Goal: Task Accomplishment & Management: Complete application form

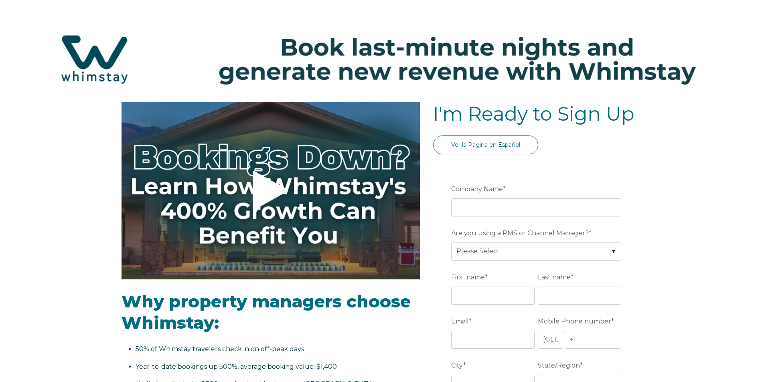
select select "US"
select select "Standard"
click at [494, 209] on input "Company Name *" at bounding box center [536, 207] width 170 height 18
type input "J"
type input "h"
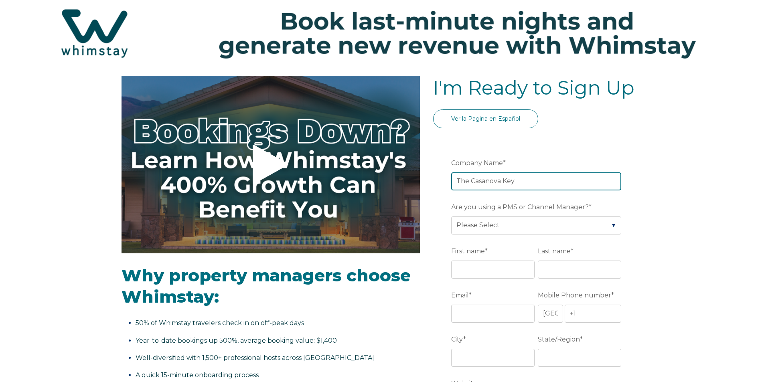
scroll to position [40, 0]
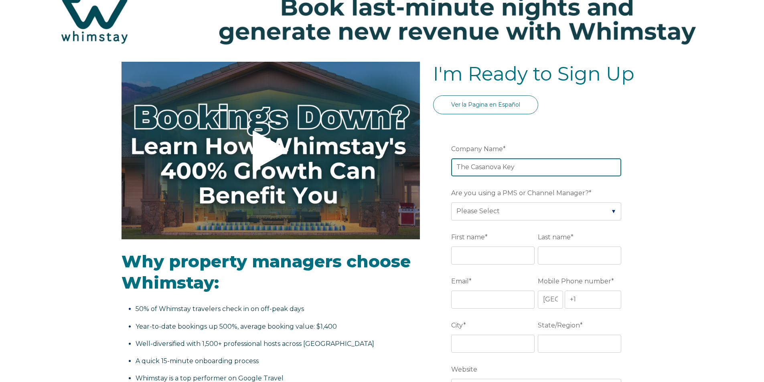
type input "The Casanova Key"
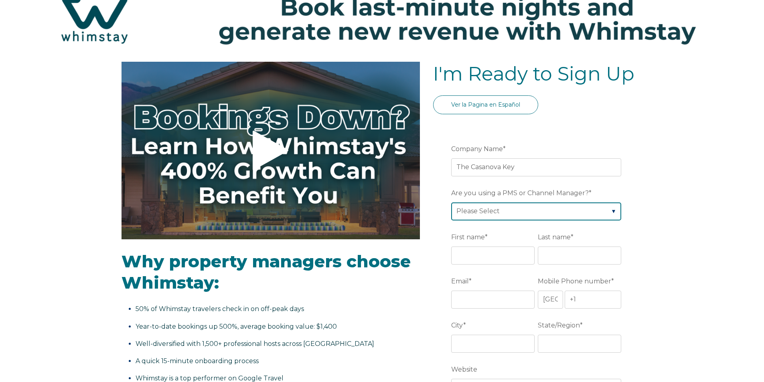
click at [485, 213] on select "Please Select Barefoot BookingPal Boost Brightside CiiRUS Escapia Guesty Hostaw…" at bounding box center [536, 211] width 170 height 18
select select "Lodgify"
click at [451, 202] on select "Please Select Barefoot BookingPal Boost Brightside CiiRUS Escapia Guesty Hostaw…" at bounding box center [536, 211] width 170 height 18
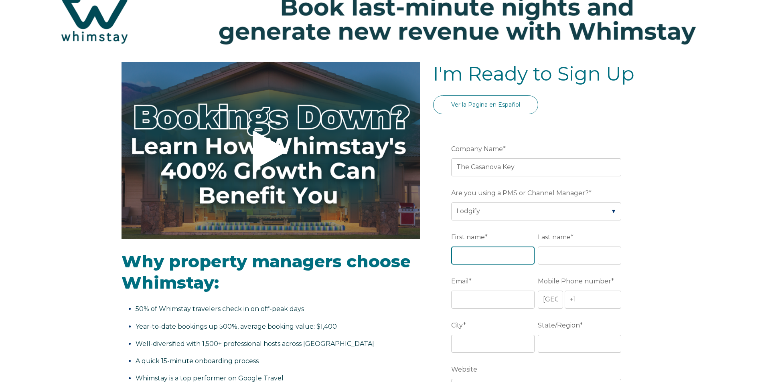
click at [502, 258] on input "First name *" at bounding box center [492, 256] width 83 height 18
type input "[PERSON_NAME]"
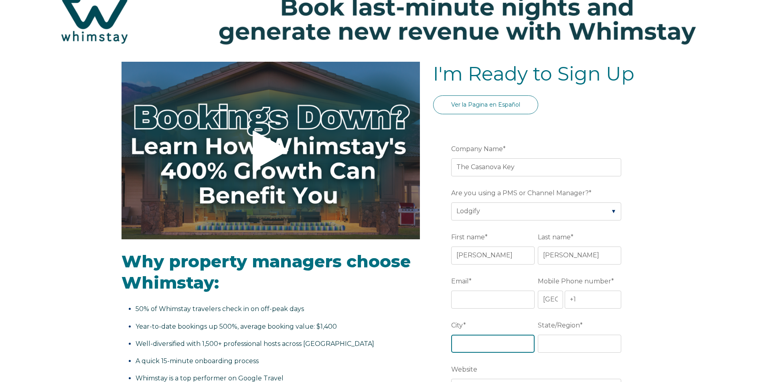
type input "[GEOGRAPHIC_DATA]"
type input "[US_STATE]"
click at [477, 298] on input "Email *" at bounding box center [492, 300] width 83 height 18
type input "[EMAIL_ADDRESS][DOMAIN_NAME]"
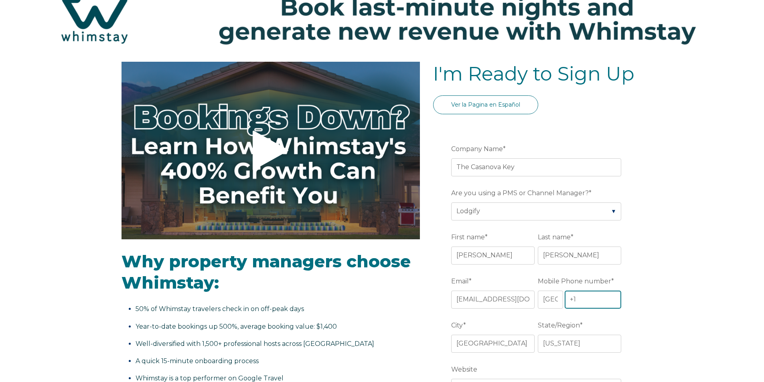
click at [588, 297] on input "+1" at bounding box center [592, 300] width 57 height 18
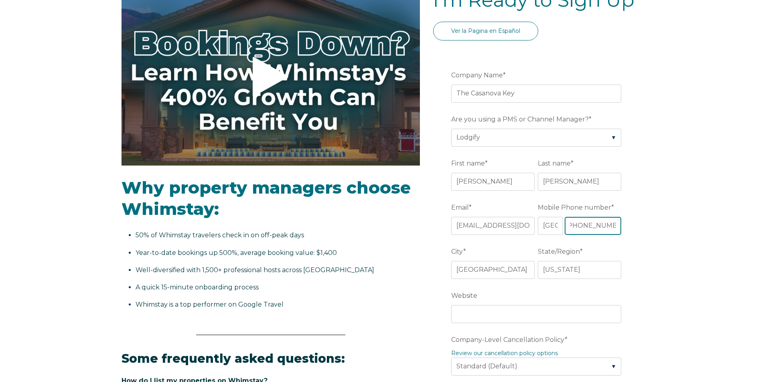
scroll to position [120, 0]
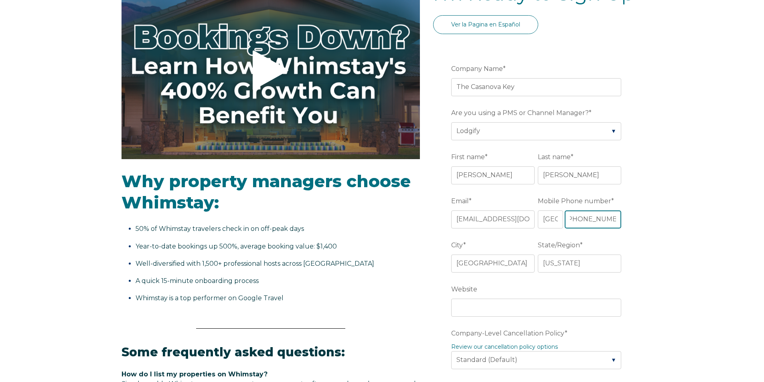
type input "[PHONE_NUMBER]"
click at [487, 307] on input "Website" at bounding box center [536, 308] width 170 height 18
type input "c"
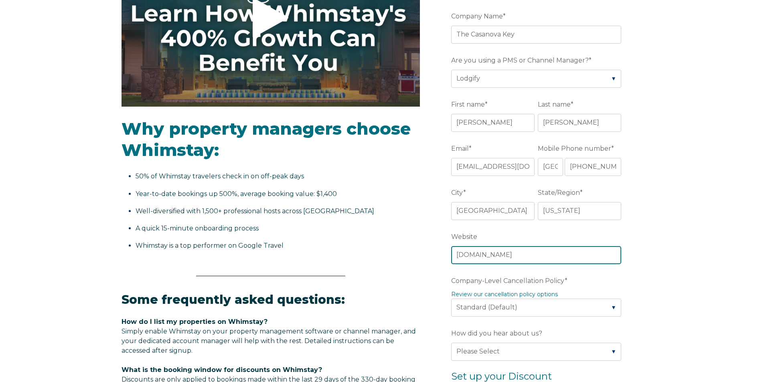
scroll to position [200, 0]
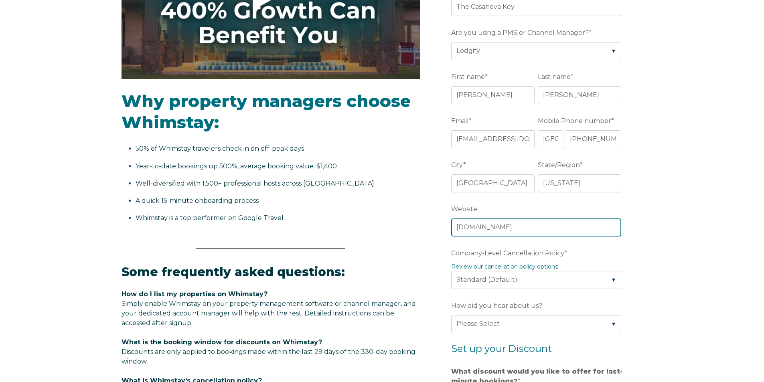
type input "[DOMAIN_NAME]"
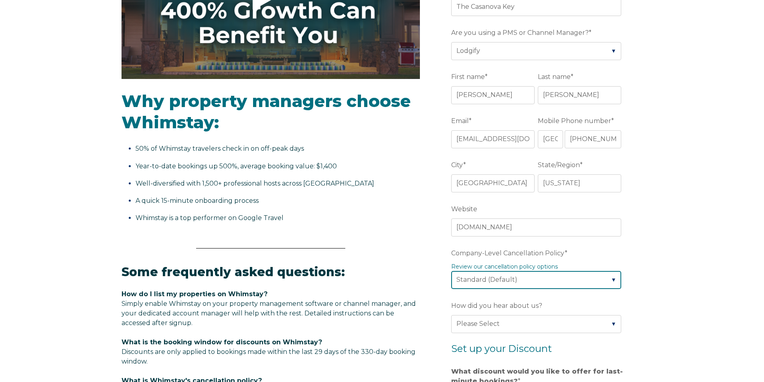
click at [510, 276] on select "Please Select Partial Standard (Default) Moderate Strict" at bounding box center [536, 280] width 170 height 18
click at [451, 271] on select "Please Select Partial Standard (Default) Moderate Strict" at bounding box center [536, 280] width 170 height 18
click at [534, 267] on link "Review our cancellation policy options" at bounding box center [504, 266] width 107 height 7
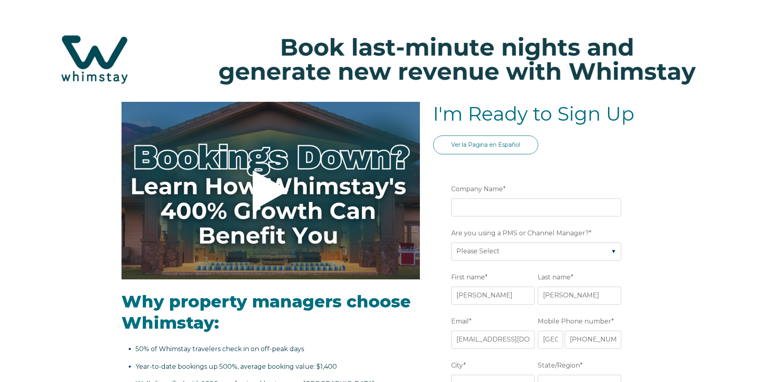
select select "US"
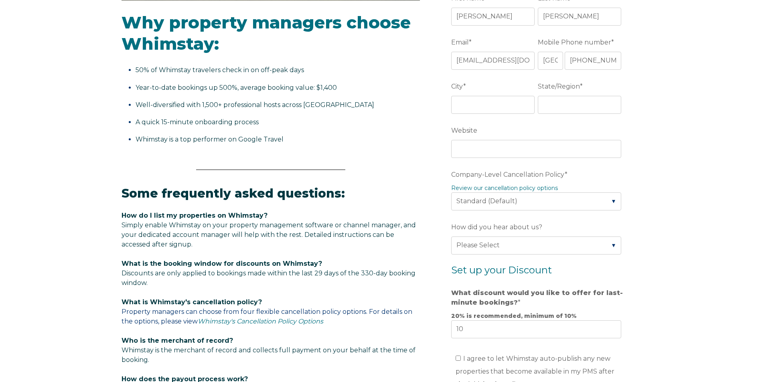
scroll to position [281, 0]
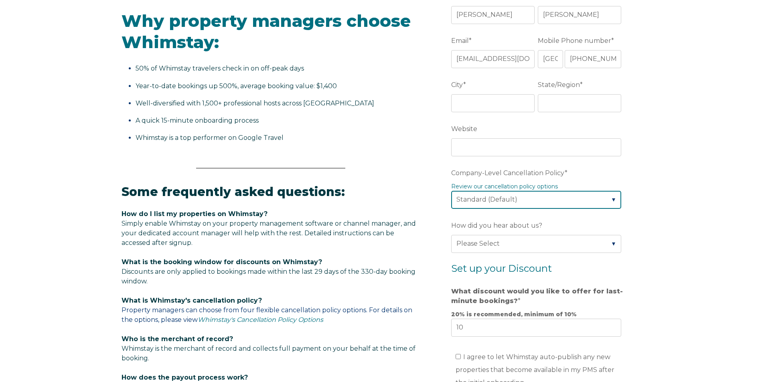
click at [498, 202] on select "Please Select Partial Standard (Default) Moderate Strict" at bounding box center [536, 200] width 170 height 18
select select "Moderate"
click at [451, 191] on select "Please Select Partial Standard (Default) Moderate Strict" at bounding box center [536, 200] width 170 height 18
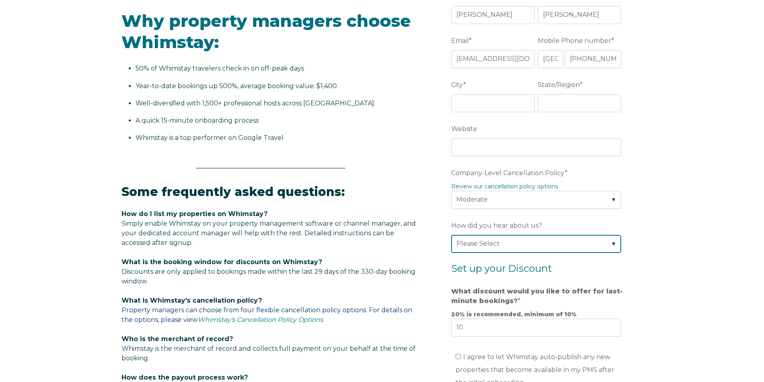
click at [564, 243] on select "Please Select Found Whimstay through a Google search Direct outreach from a Whi…" at bounding box center [536, 244] width 170 height 18
select select "Other"
click at [451, 235] on select "Please Select Found Whimstay through a Google search Direct outreach from a Whi…" at bounding box center [536, 244] width 170 height 18
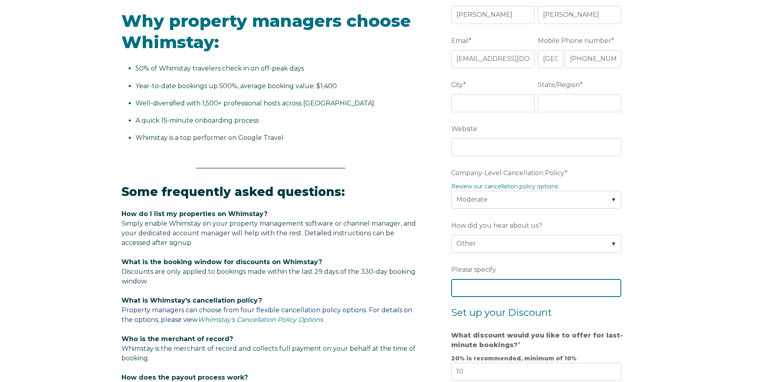
click at [488, 291] on input "Please specify" at bounding box center [536, 288] width 170 height 18
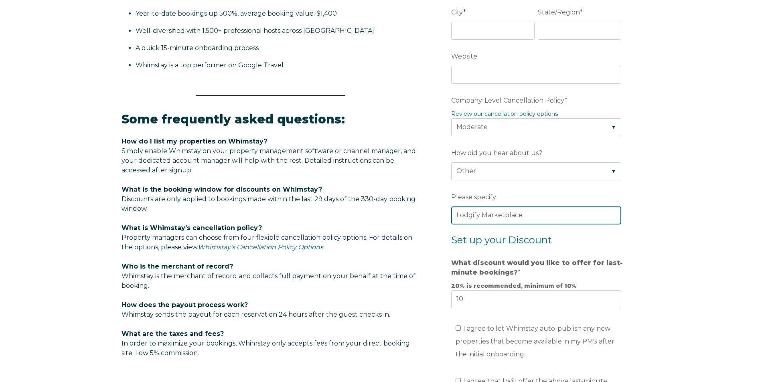
scroll to position [361, 0]
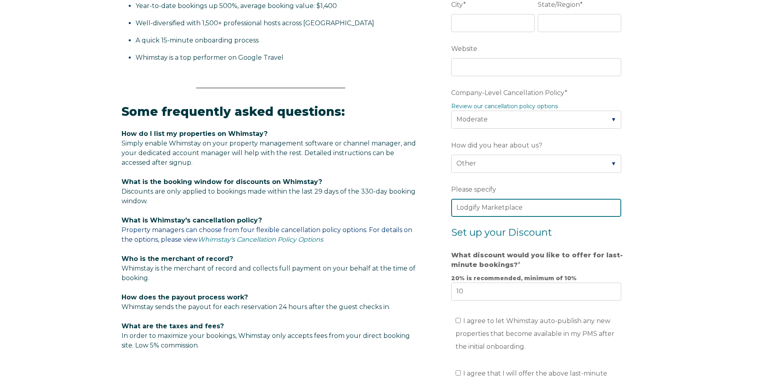
type input "Lodgify Marketplace"
click at [662, 289] on div "Video player - SSOB Pitch Vid Thumbnail - Click to play video Why property mana…" at bounding box center [382, 145] width 764 height 808
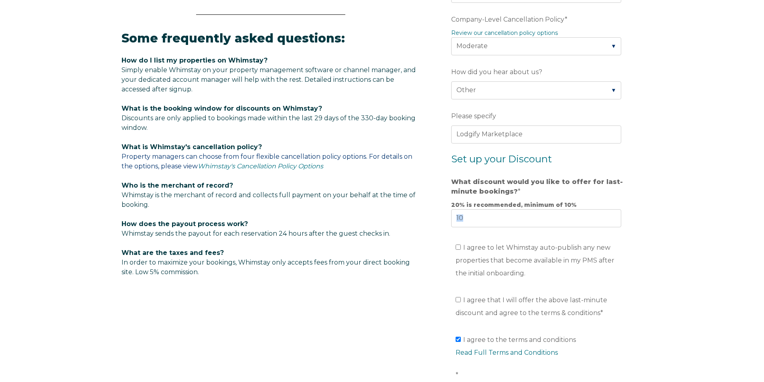
scroll to position [441, 0]
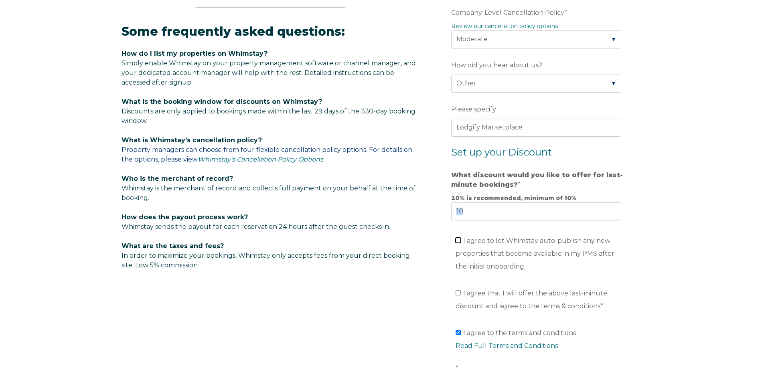
click at [458, 241] on input "I agree to let Whimstay auto-publish any new properties that become available i…" at bounding box center [457, 240] width 5 height 5
checkbox input "true"
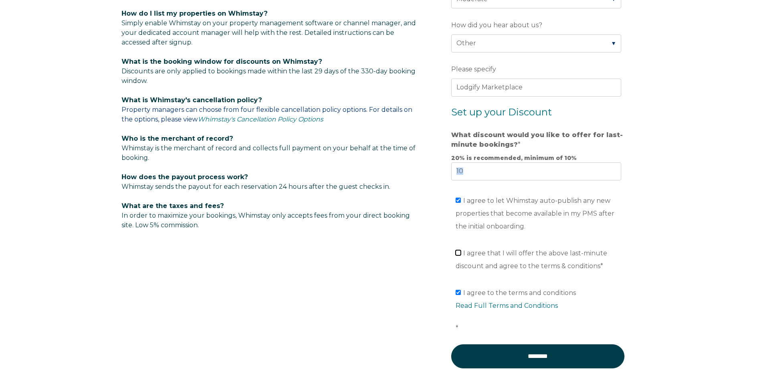
click at [457, 251] on input "I agree that I will offer the above last-minute discount and agree to the terms…" at bounding box center [457, 252] width 5 height 5
checkbox input "true"
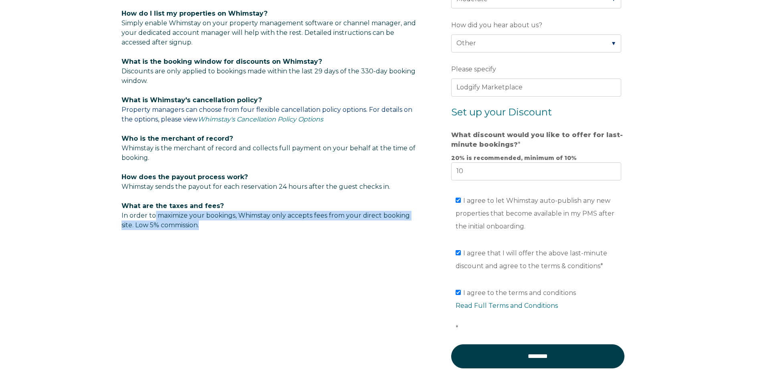
drag, startPoint x: 156, startPoint y: 216, endPoint x: 316, endPoint y: 223, distance: 160.9
click at [316, 223] on p "What are the taxes and fees? In order to maximize your bookings, Whimstay only …" at bounding box center [270, 215] width 298 height 29
click at [237, 250] on div "Video player - SSOB Pitch Vid Thumbnail - Click to play video Why property mana…" at bounding box center [381, 9] width 521 height 776
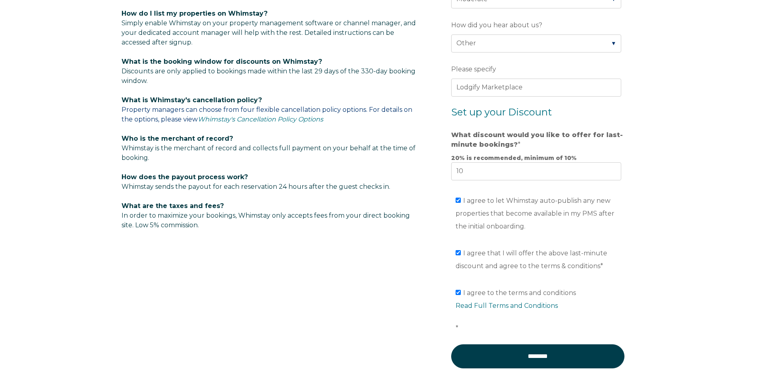
click at [237, 250] on div "Video player - SSOB Pitch Vid Thumbnail - Click to play video Why property mana…" at bounding box center [381, 9] width 521 height 776
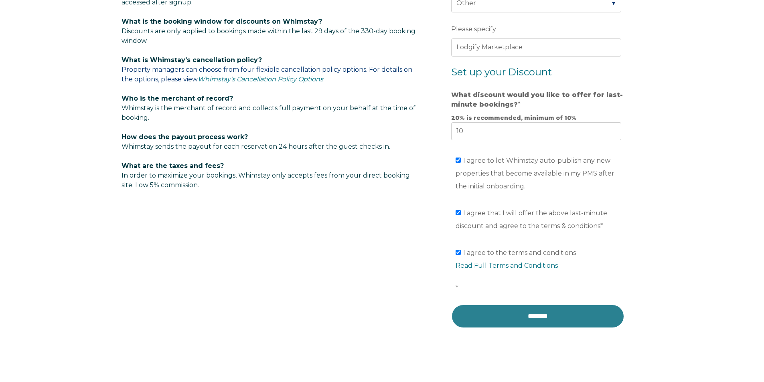
click at [536, 312] on input "********" at bounding box center [537, 316] width 173 height 24
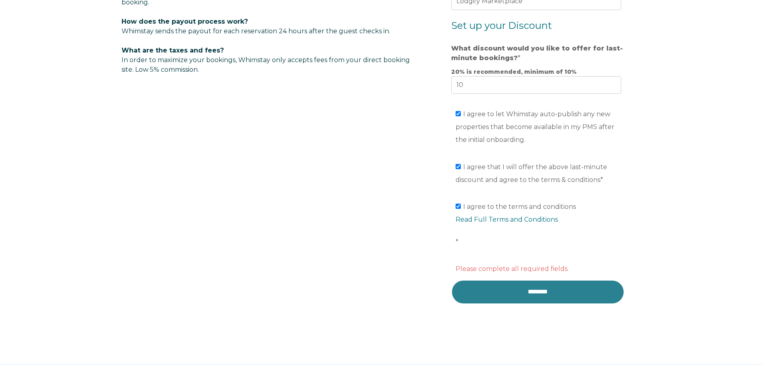
scroll to position [641, 0]
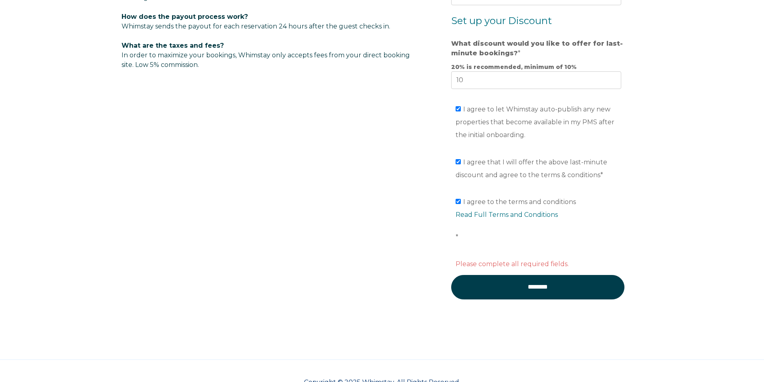
click at [457, 236] on span "*" at bounding box center [456, 237] width 3 height 8
click at [457, 204] on input "I agree to the terms and conditions Read Full Terms and Conditions *" at bounding box center [457, 201] width 5 height 5
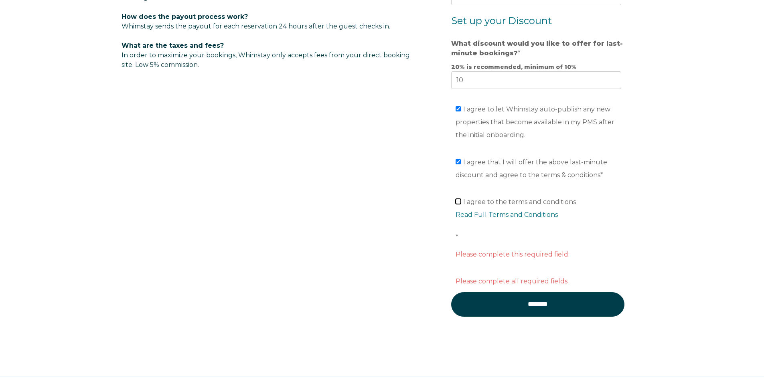
click at [457, 202] on input "I agree to the terms and conditions Read Full Terms and Conditions *" at bounding box center [457, 201] width 5 height 5
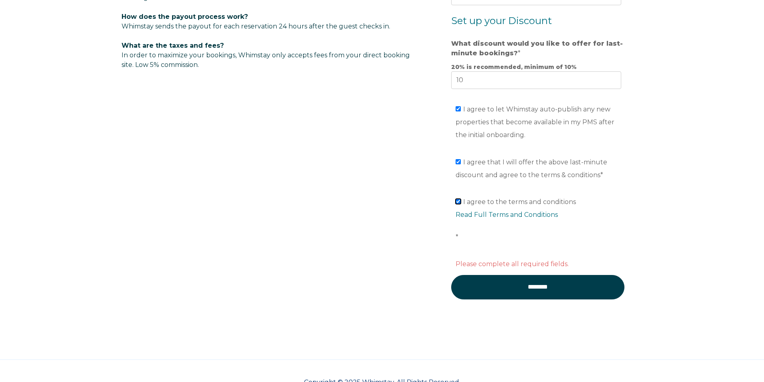
click at [457, 202] on input "I agree to the terms and conditions Read Full Terms and Conditions *" at bounding box center [457, 201] width 5 height 5
checkbox input "false"
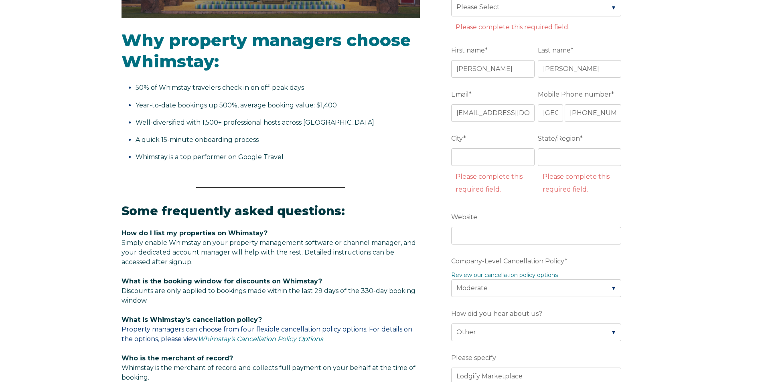
scroll to position [241, 0]
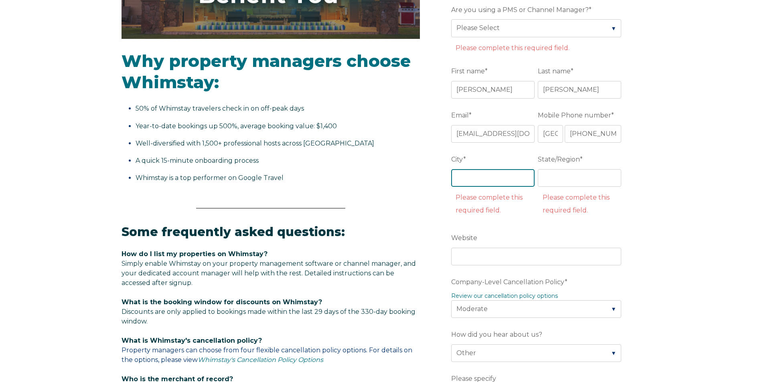
click at [468, 178] on input "City *" at bounding box center [492, 178] width 83 height 18
type input "Key Largo"
type input "FL"
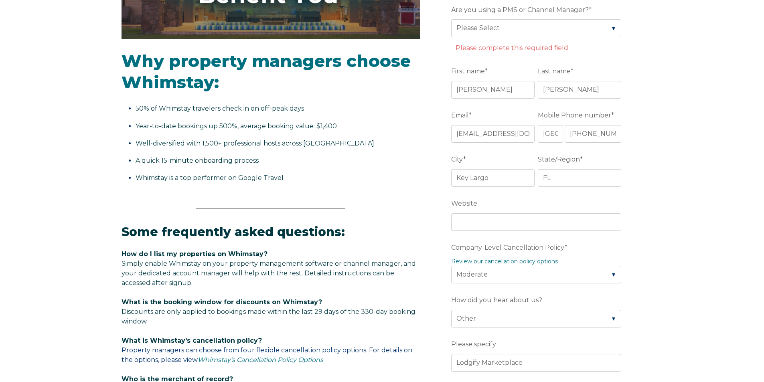
click at [664, 216] on div "Video player - SSOB Pitch Vid Thumbnail - Click to play video Why property mana…" at bounding box center [382, 302] width 764 height 882
click at [497, 224] on input "Website" at bounding box center [536, 222] width 170 height 18
click at [525, 222] on input "www.casanovakeyc." at bounding box center [536, 222] width 170 height 18
type input "[DOMAIN_NAME]"
click at [657, 237] on div "Video player - SSOB Pitch Vid Thumbnail - Click to play video Why property mana…" at bounding box center [382, 302] width 764 height 882
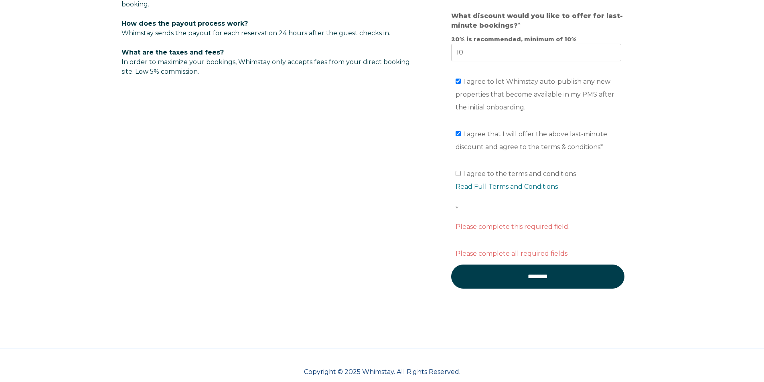
scroll to position [641, 0]
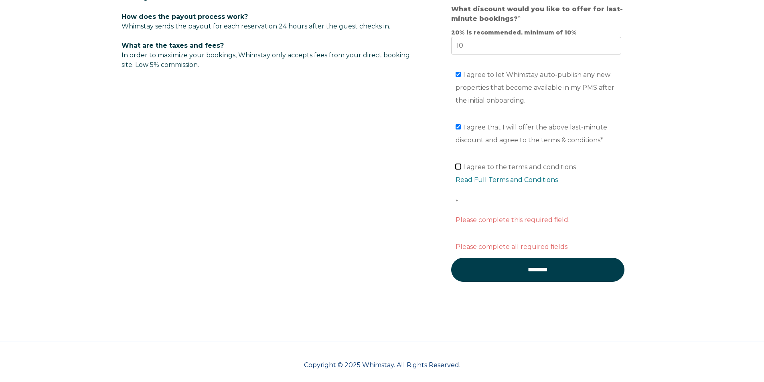
click at [457, 165] on input "I agree to the terms and conditions Read Full Terms and Conditions *" at bounding box center [457, 166] width 5 height 5
checkbox input "true"
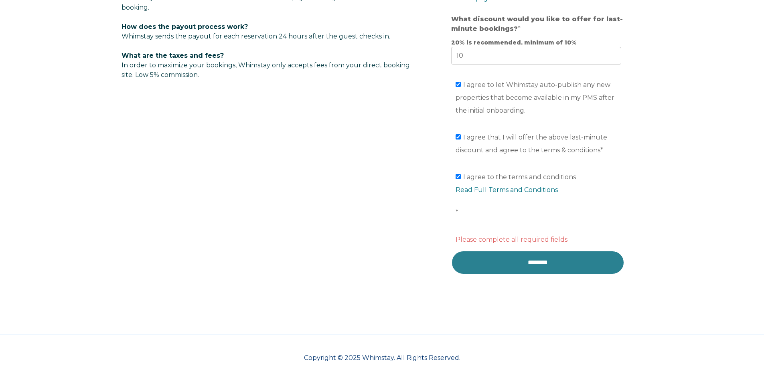
click at [532, 263] on input "********" at bounding box center [537, 263] width 173 height 24
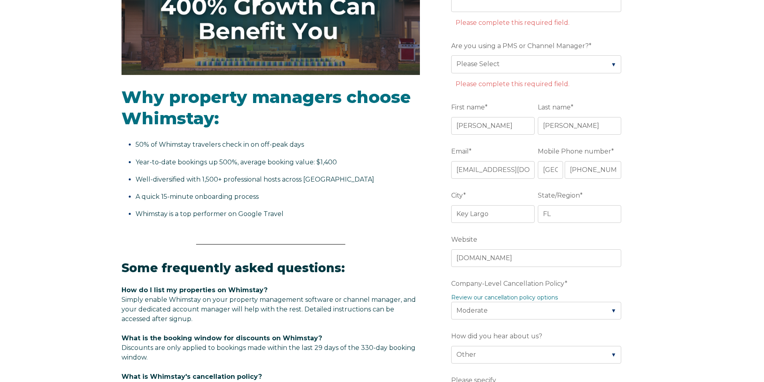
scroll to position [190, 0]
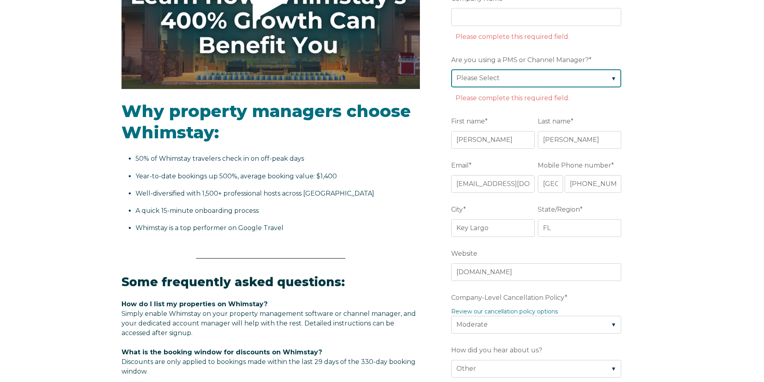
click at [502, 77] on select "Please Select Barefoot BookingPal Boost Brightside CiiRUS Escapia Guesty Hostaw…" at bounding box center [536, 78] width 170 height 18
select select "Lodgify"
click at [451, 69] on select "Please Select Barefoot BookingPal Boost Brightside CiiRUS Escapia Guesty Hostaw…" at bounding box center [536, 78] width 170 height 18
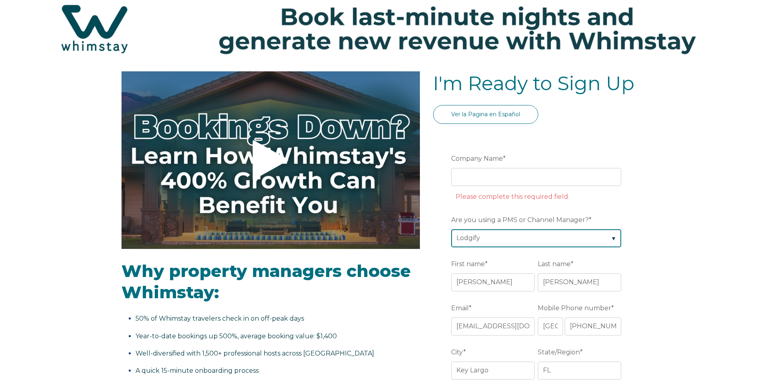
scroll to position [30, 0]
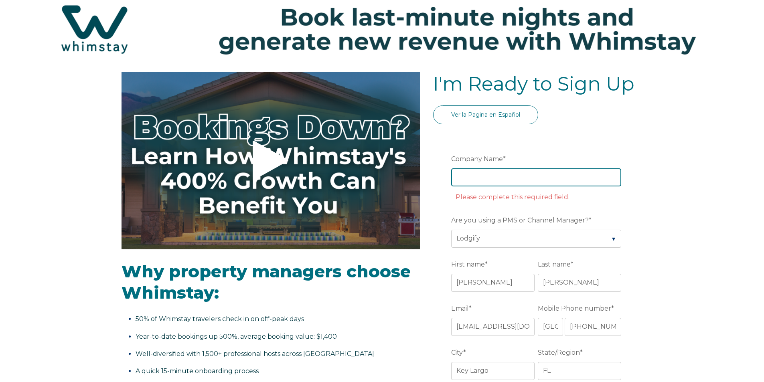
click at [482, 175] on input "Company Name *" at bounding box center [536, 177] width 170 height 18
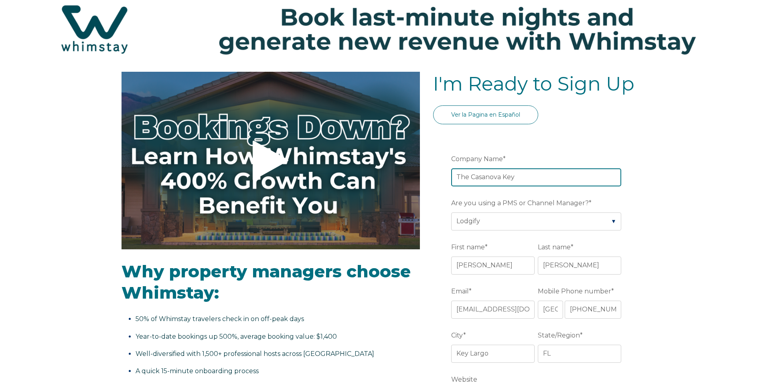
type input "The Casanova Key"
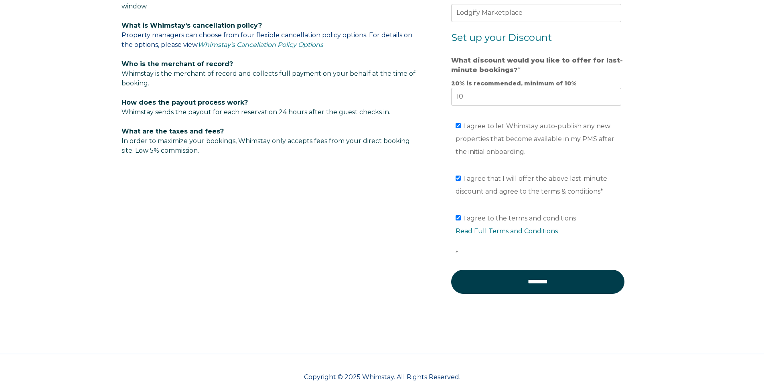
scroll to position [575, 0]
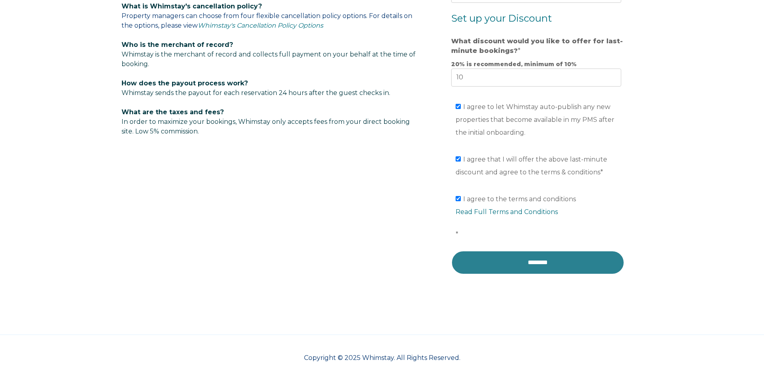
click at [532, 262] on input "********" at bounding box center [537, 263] width 173 height 24
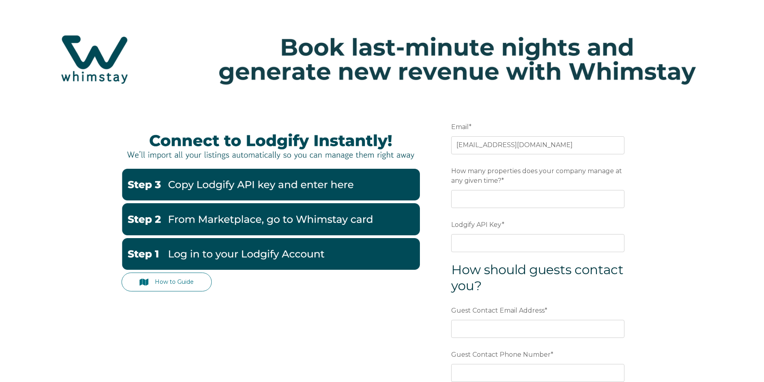
click at [229, 184] on img at bounding box center [270, 185] width 298 height 32
click at [237, 184] on img at bounding box center [270, 185] width 298 height 32
click at [188, 183] on img at bounding box center [270, 185] width 298 height 32
click at [136, 186] on img at bounding box center [270, 185] width 298 height 32
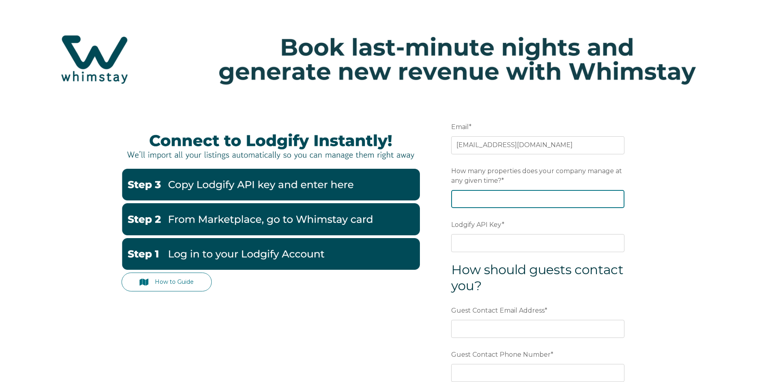
click at [604, 196] on input "How many properties does your company manage at any given time? *" at bounding box center [537, 199] width 173 height 18
type input "1"
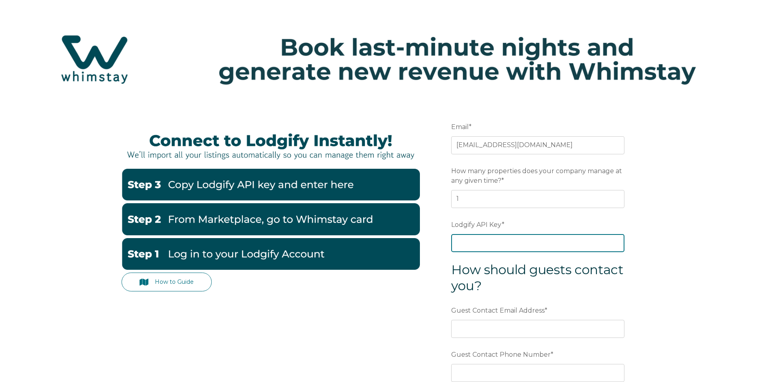
click at [475, 241] on input "Lodgify API Key *" at bounding box center [537, 243] width 173 height 18
paste input "uPhZzN8MnuTepdrbo2aGZ7SwwdLNm/gdxqnXuZ4BRvkIvqBwZQdxYh7h9loGzvQh"
type input "uPhZzN8MnuTepdrbo2aGZ7SwwdLNm/gdxqnXuZ4BRvkIvqBwZQdxYh7h9loGzvQh"
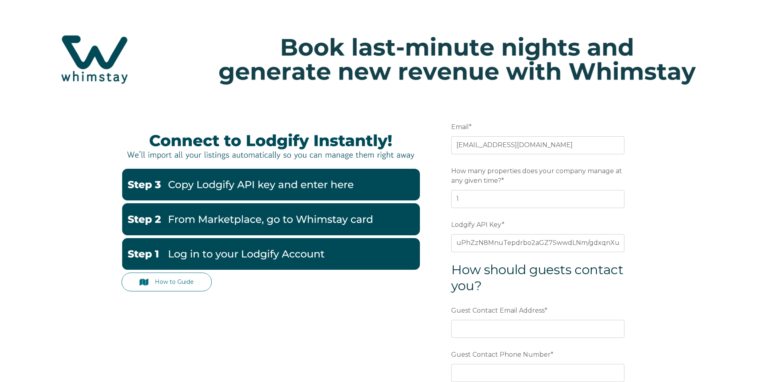
click at [654, 249] on div "How to Guide Email * thecasanovakey@gmail.com Preferred language SDR How many p…" at bounding box center [382, 289] width 764 height 374
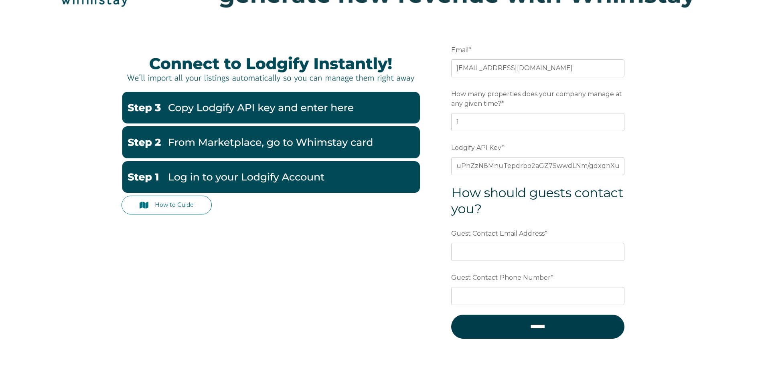
scroll to position [80, 0]
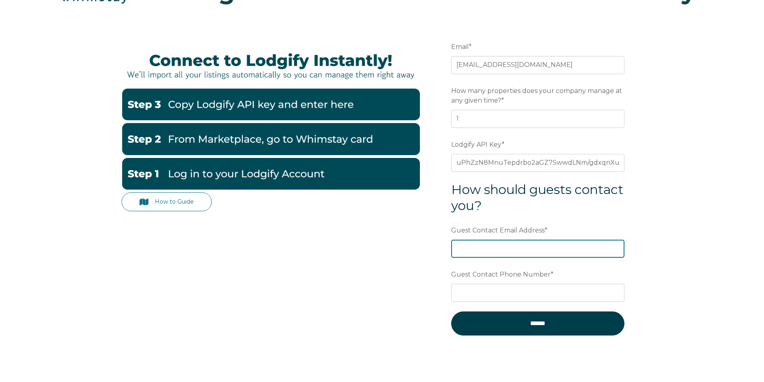
click at [479, 251] on input "Guest Contact Email Address *" at bounding box center [537, 249] width 173 height 18
type input "[EMAIL_ADDRESS][DOMAIN_NAME]"
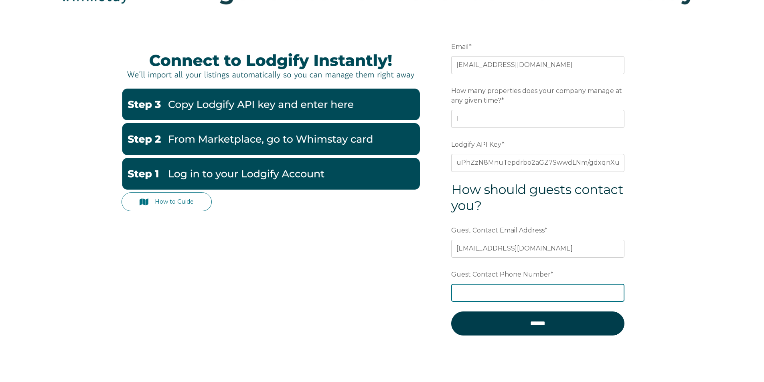
click at [471, 293] on input "Guest Contact Phone Number *" at bounding box center [537, 293] width 173 height 18
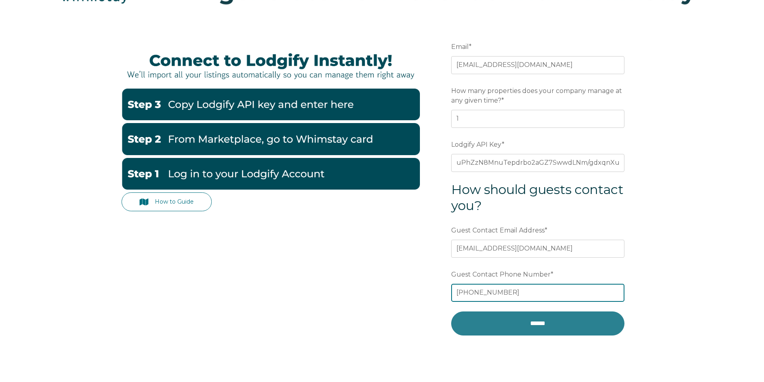
type input "(305) 965-5564"
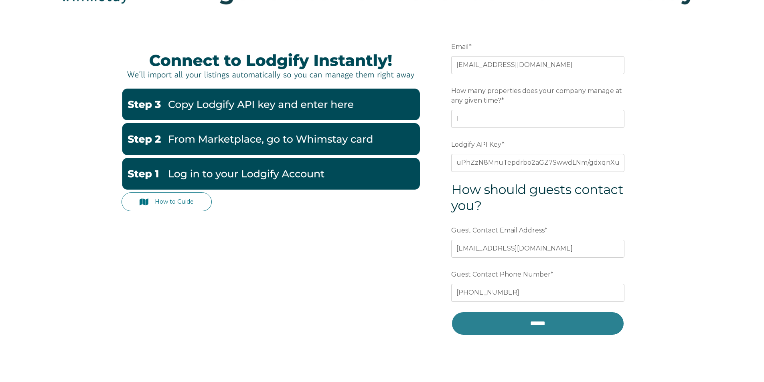
click at [532, 321] on input "******" at bounding box center [537, 324] width 173 height 24
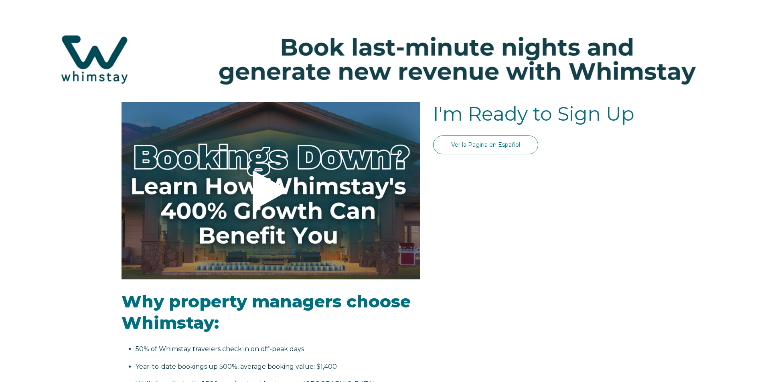
select select "US"
select select "Standard"
